Goal: Check status

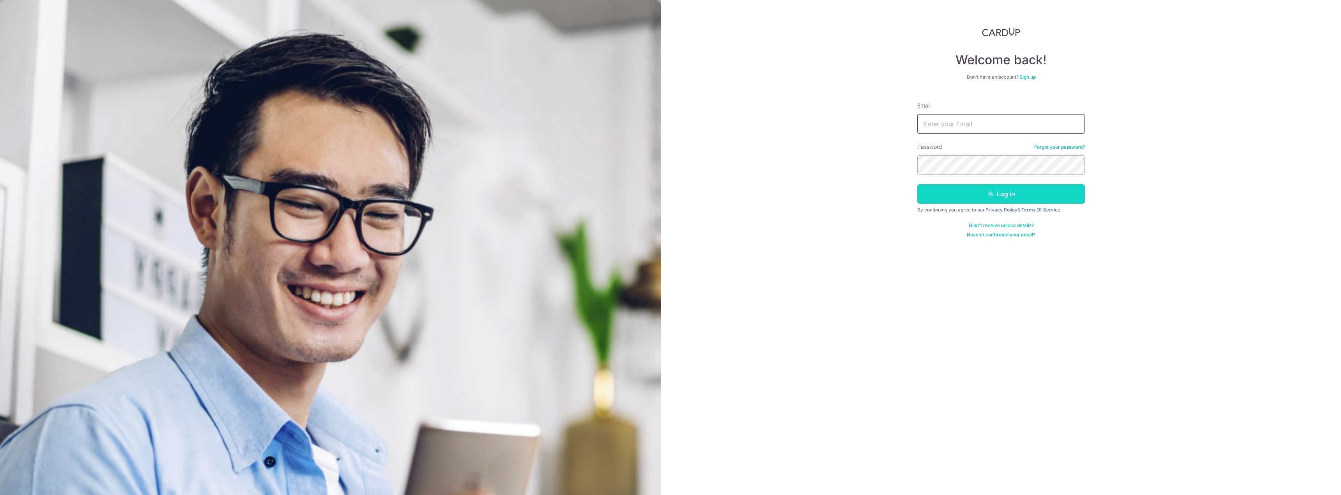
type input "[EMAIL_ADDRESS][DOMAIN_NAME]"
drag, startPoint x: 995, startPoint y: 197, endPoint x: 879, endPoint y: 193, distance: 116.2
click at [989, 197] on button "Log in" at bounding box center [1001, 193] width 168 height 19
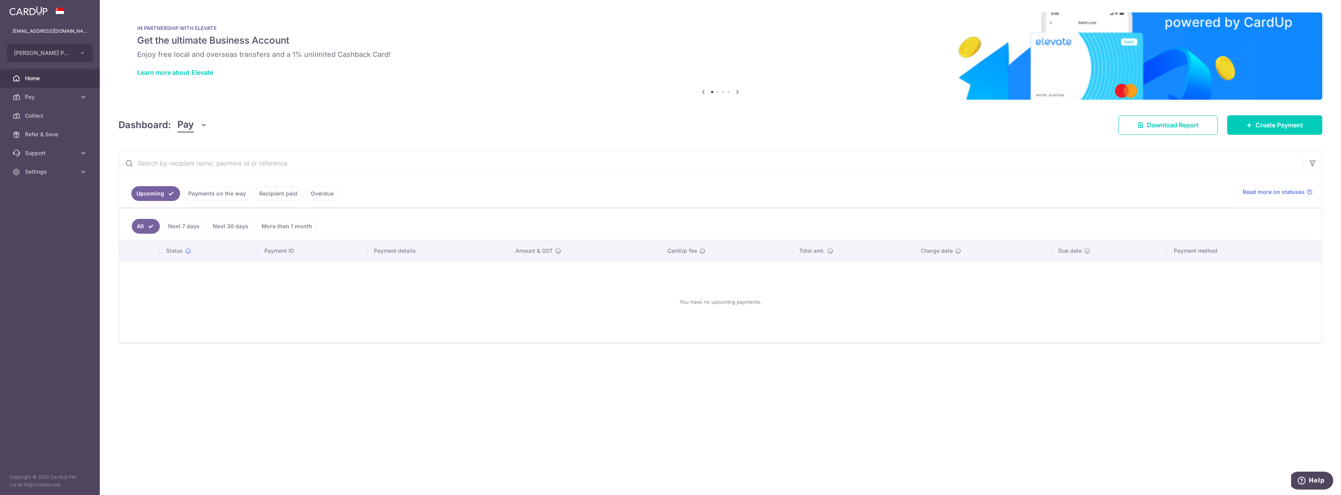
click at [281, 195] on link "Recipient paid" at bounding box center [278, 193] width 48 height 15
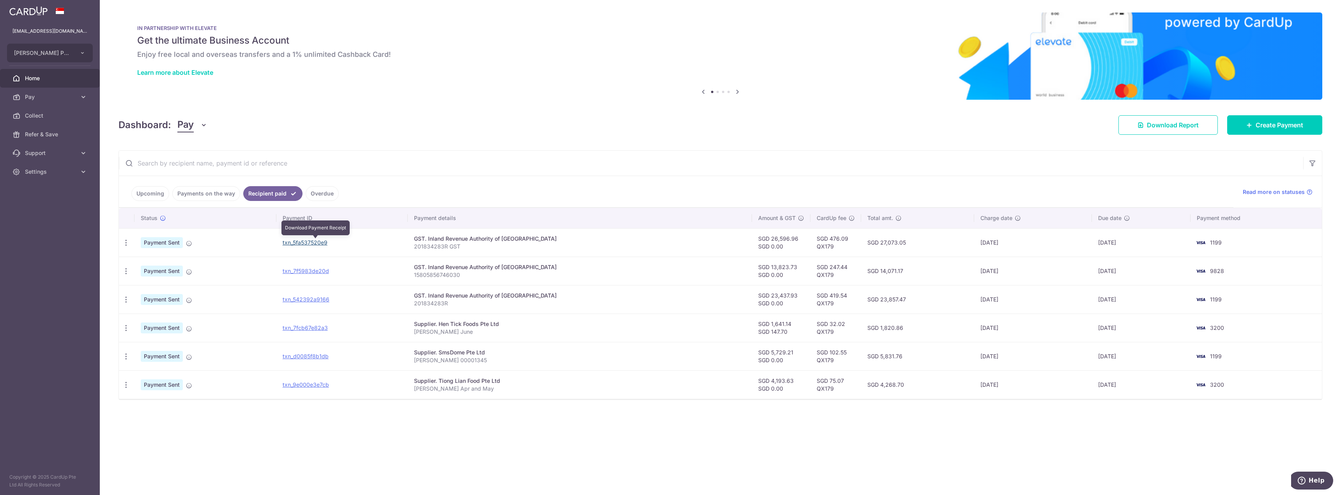
drag, startPoint x: 317, startPoint y: 240, endPoint x: 705, endPoint y: 24, distance: 443.6
click at [317, 240] on link "txn_5fa537520e9" at bounding box center [305, 242] width 45 height 7
